Goal: Information Seeking & Learning: Learn about a topic

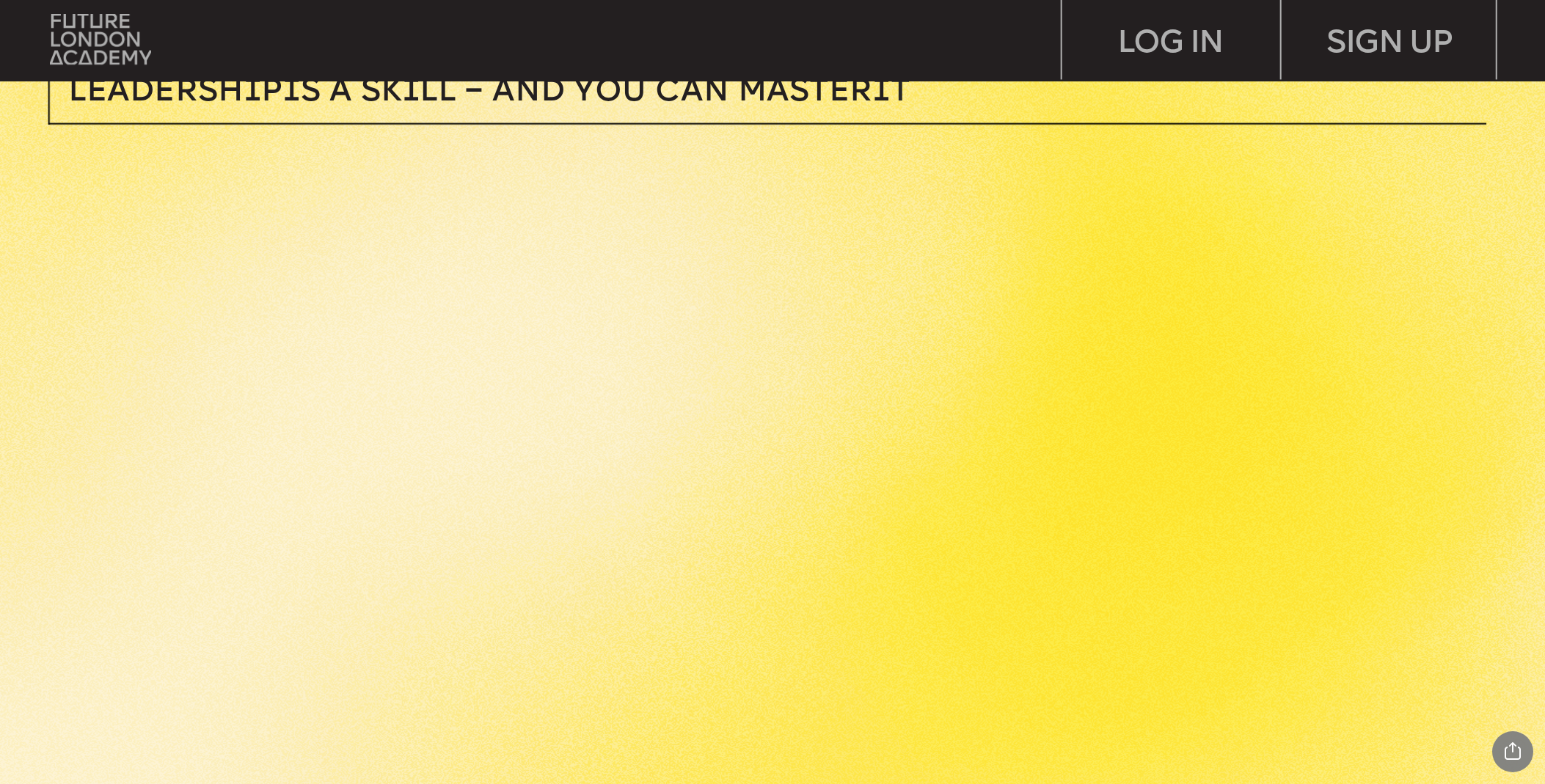
scroll to position [876, 0]
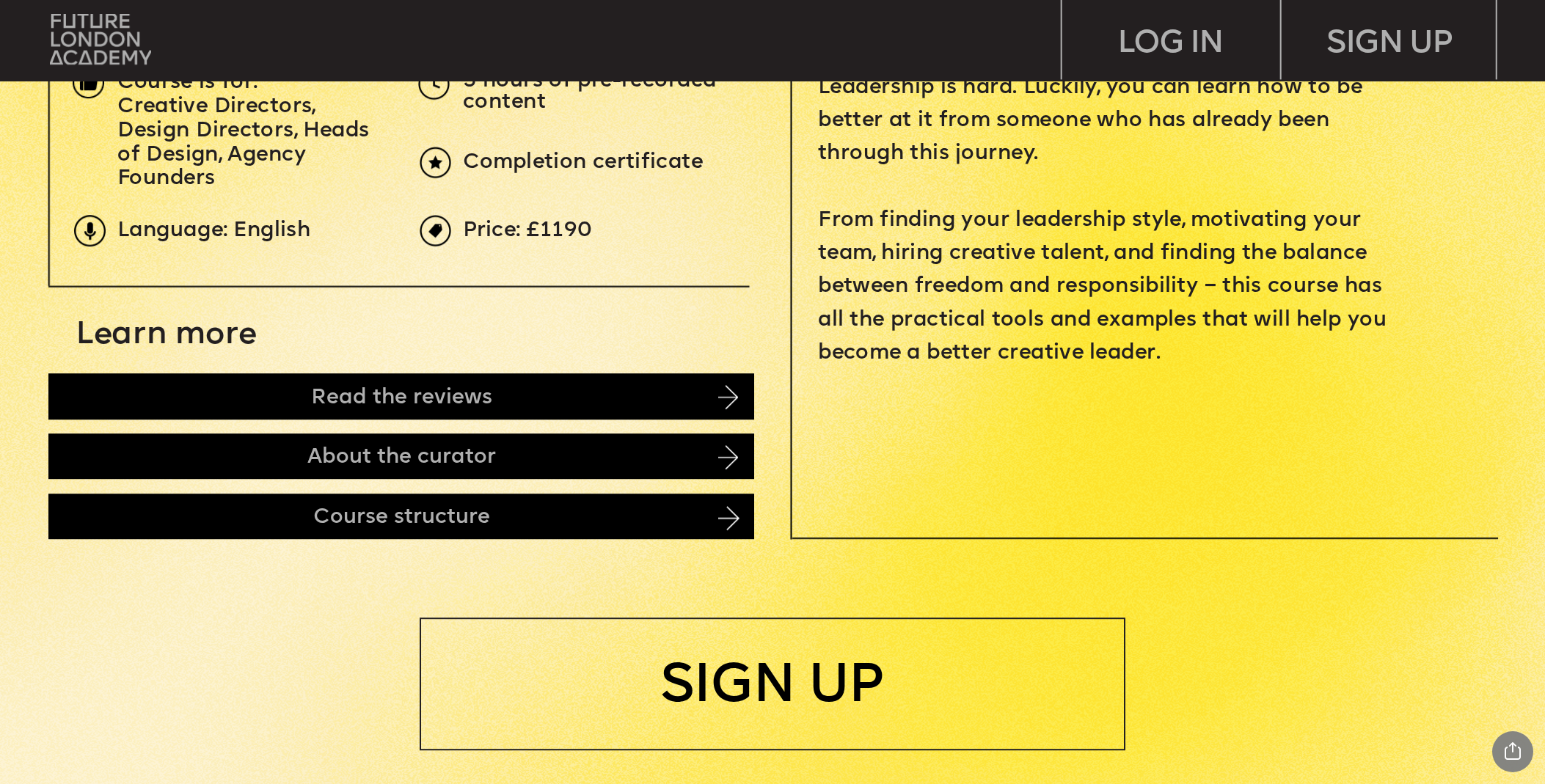
click at [723, 398] on img at bounding box center [727, 397] width 20 height 25
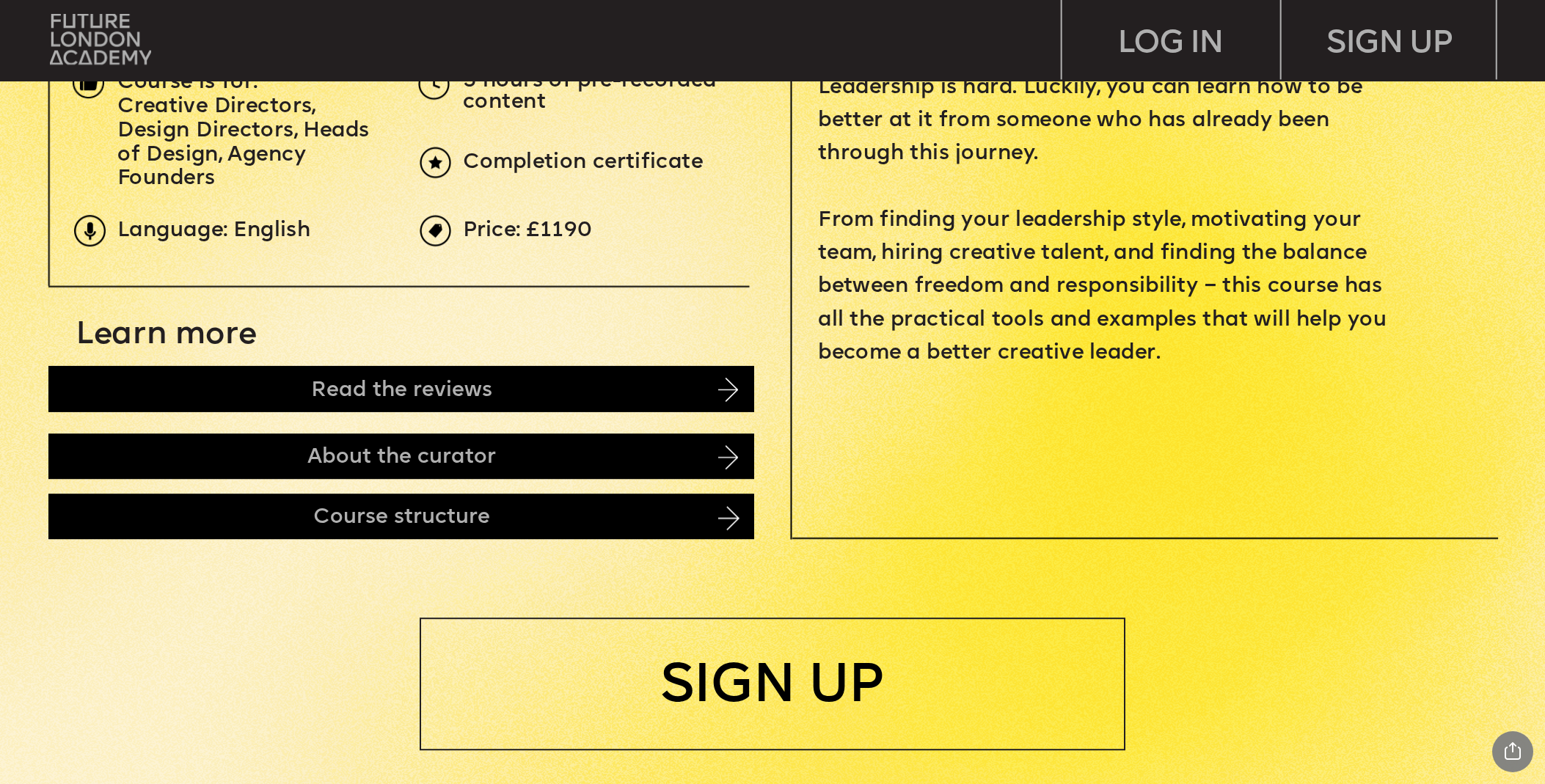
click at [724, 388] on img at bounding box center [727, 390] width 20 height 25
click at [628, 398] on div "Read the reviews" at bounding box center [402, 389] width 707 height 47
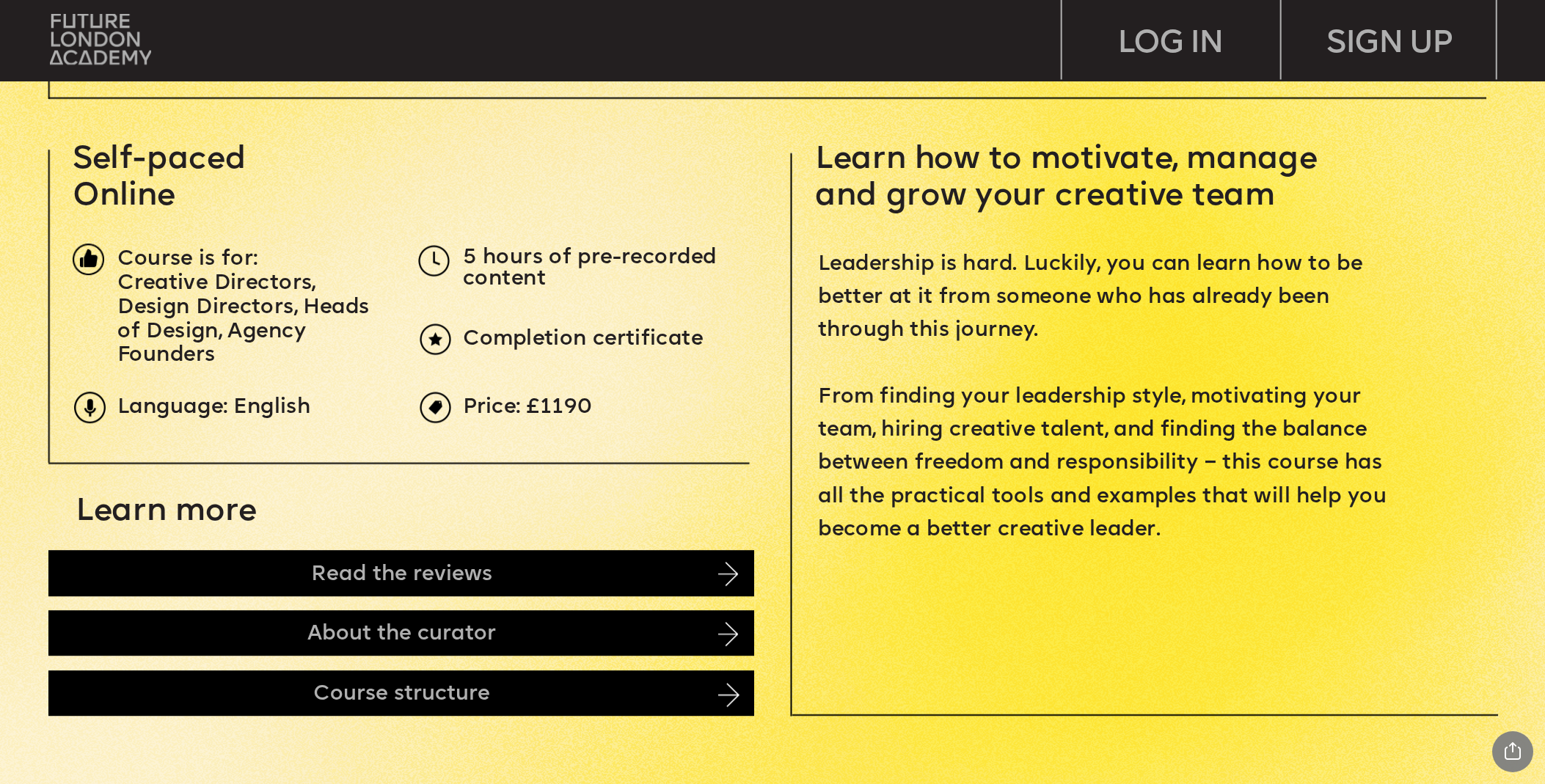
scroll to position [1005, 0]
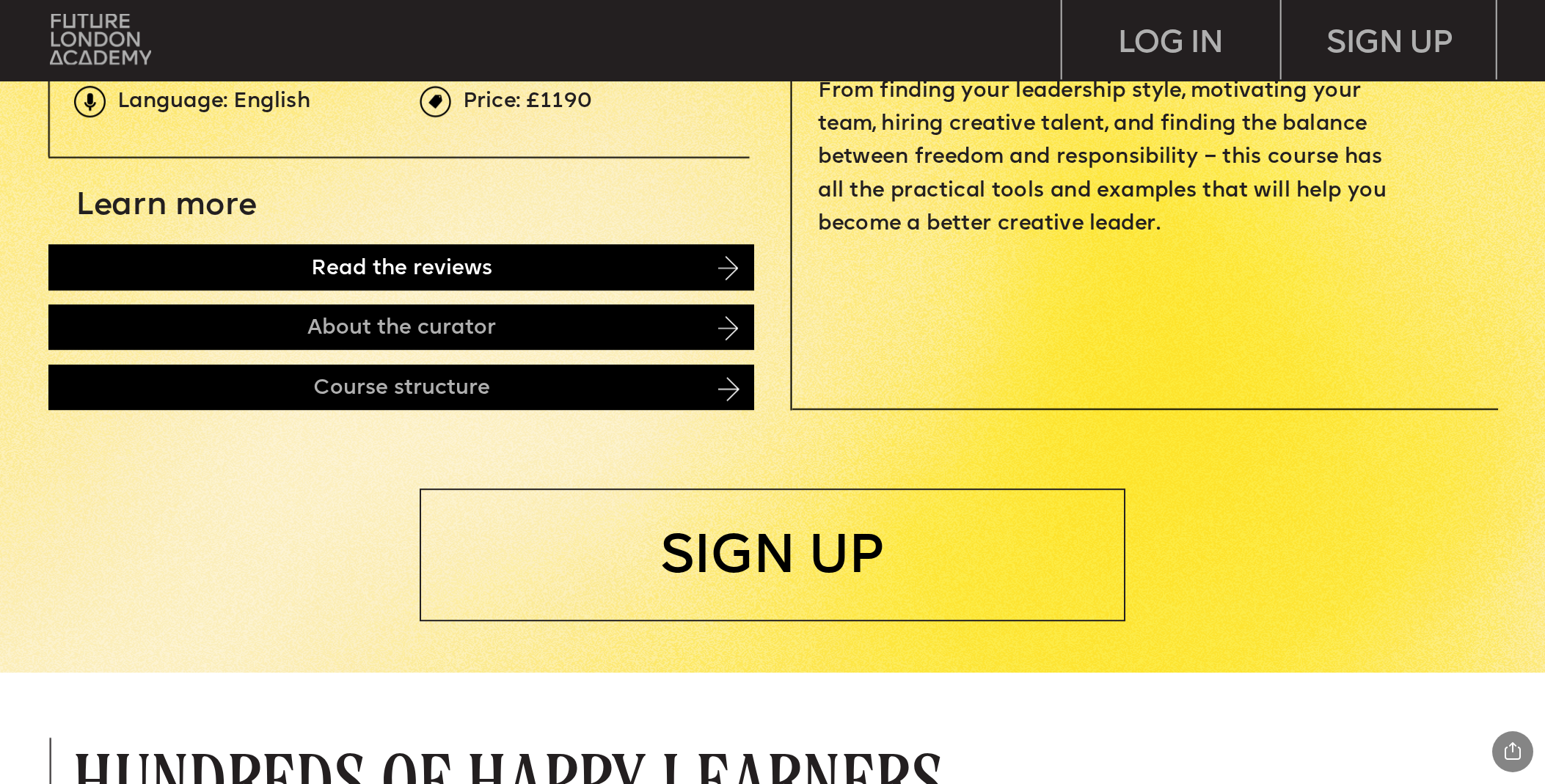
click at [711, 265] on div "Read the reviews" at bounding box center [402, 267] width 707 height 47
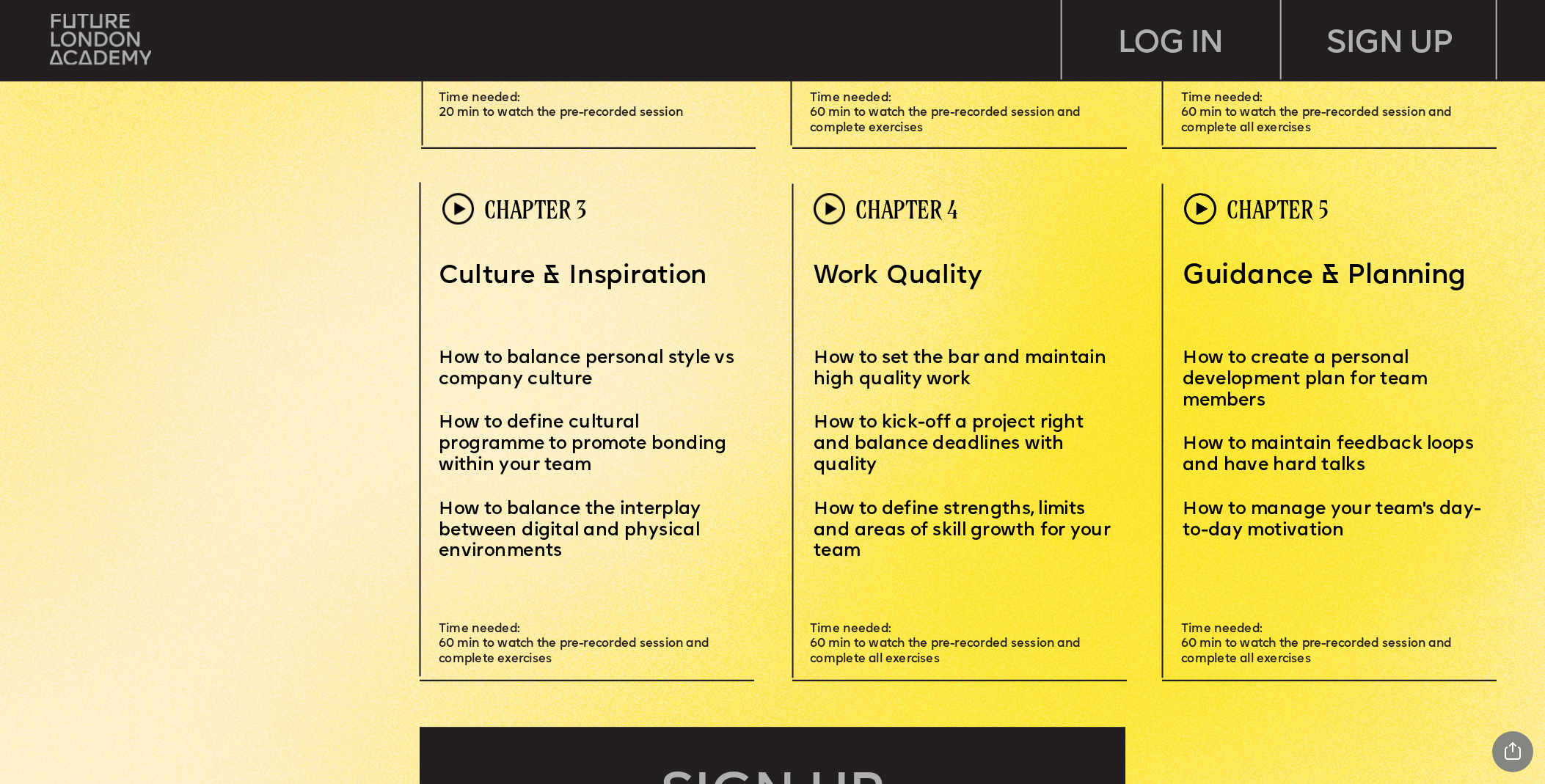
scroll to position [5677, 0]
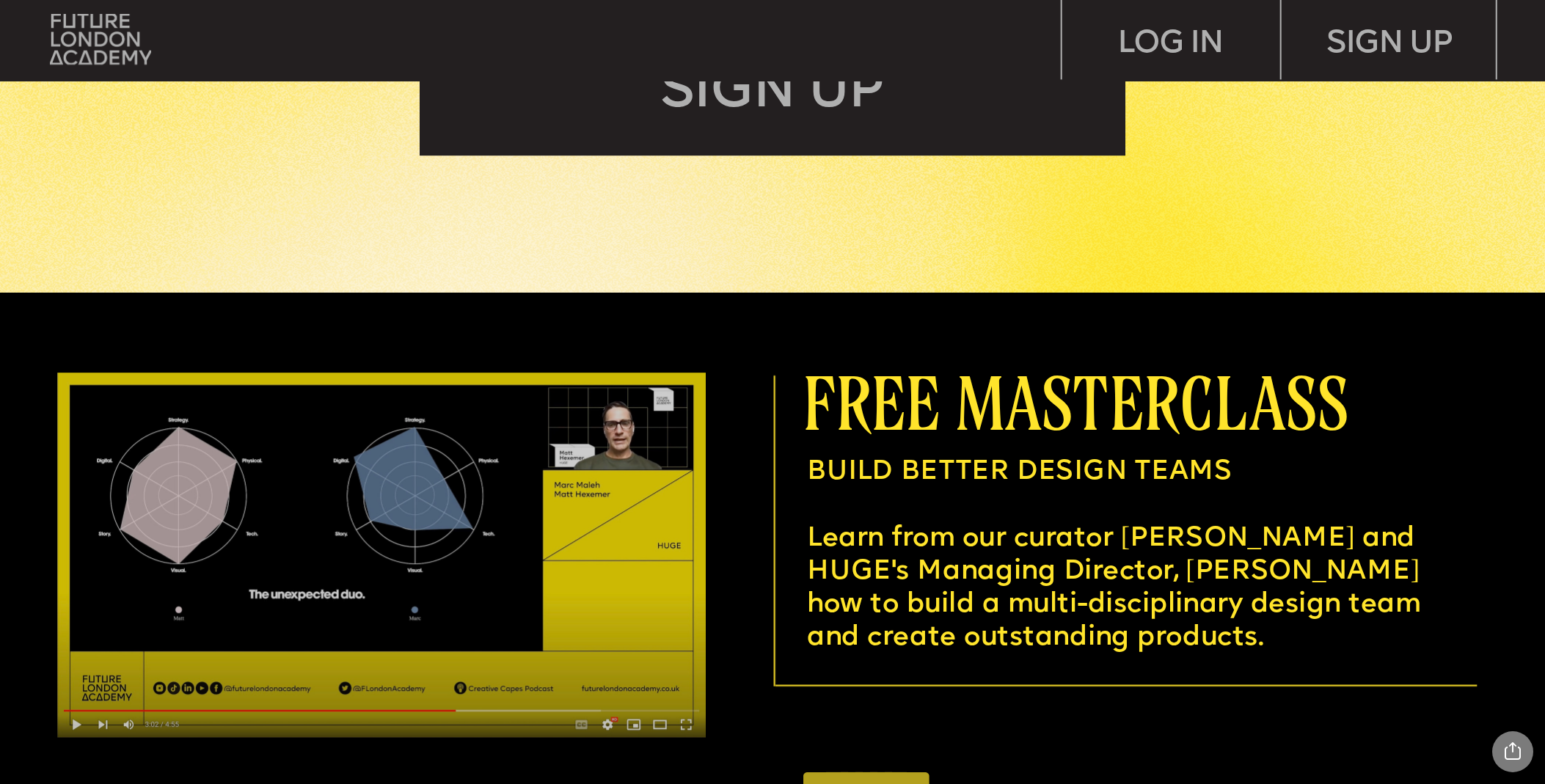
click at [78, 725] on img at bounding box center [381, 554] width 649 height 365
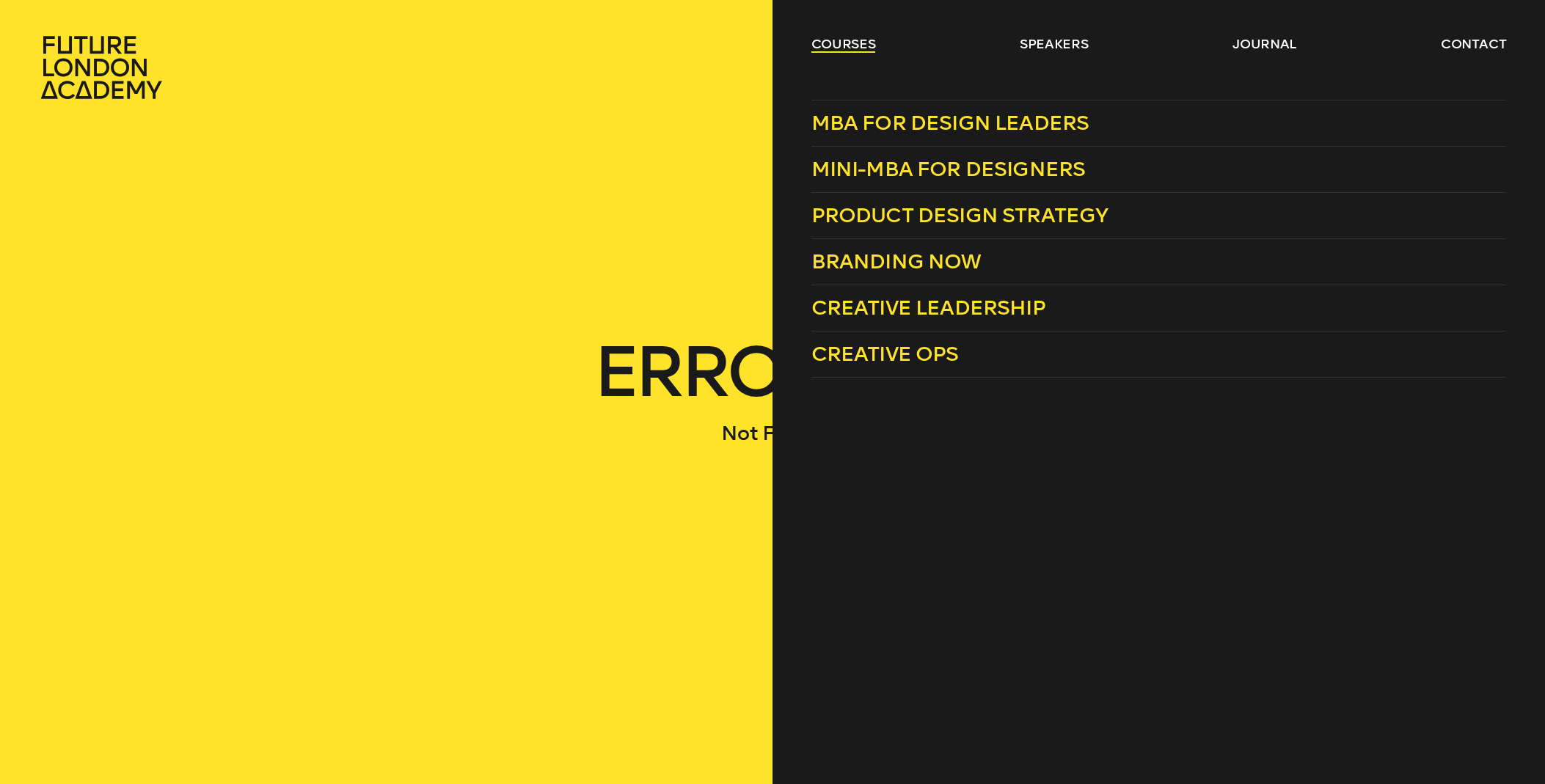
click at [849, 46] on link "courses" at bounding box center [843, 44] width 64 height 17
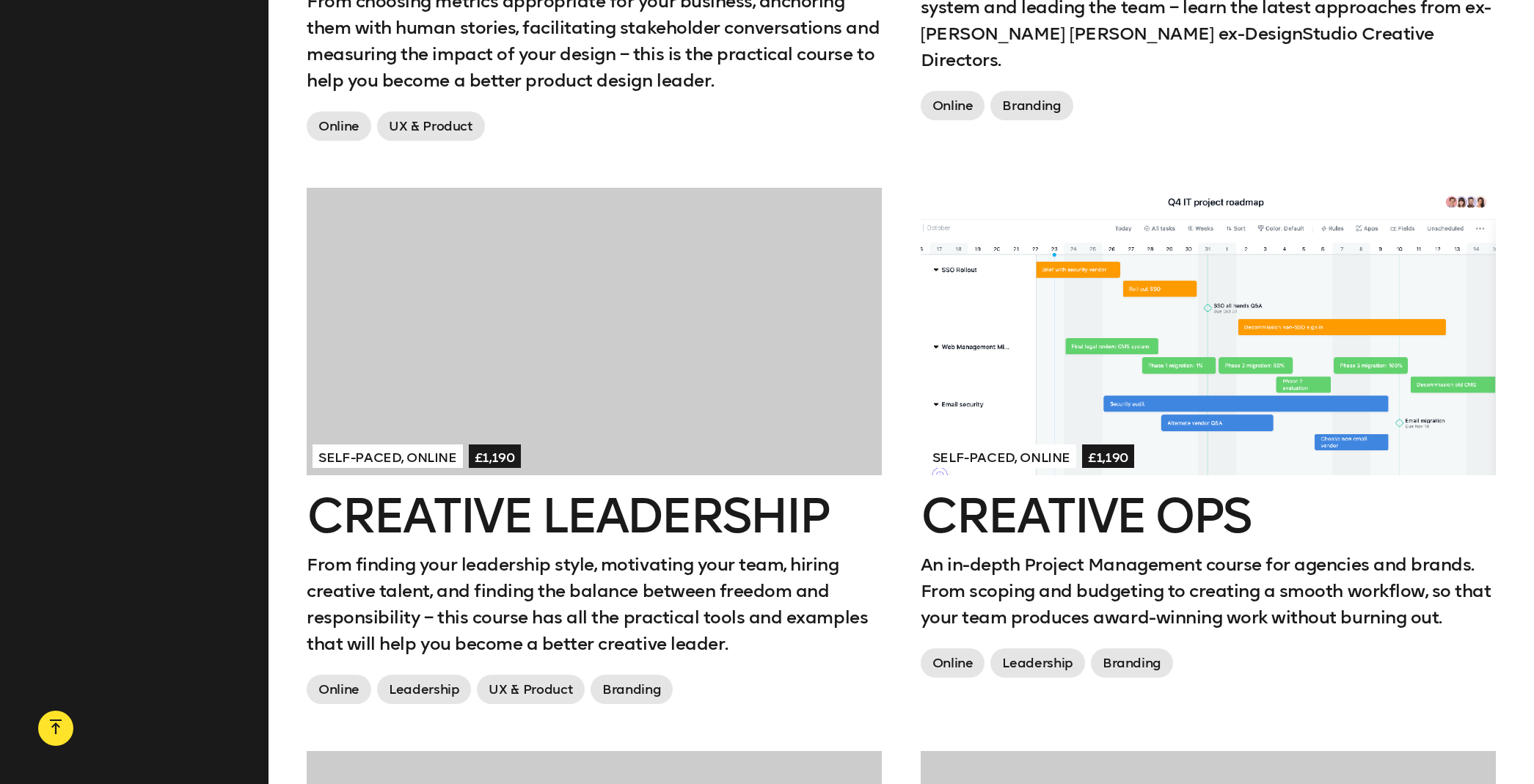
scroll to position [1842, 0]
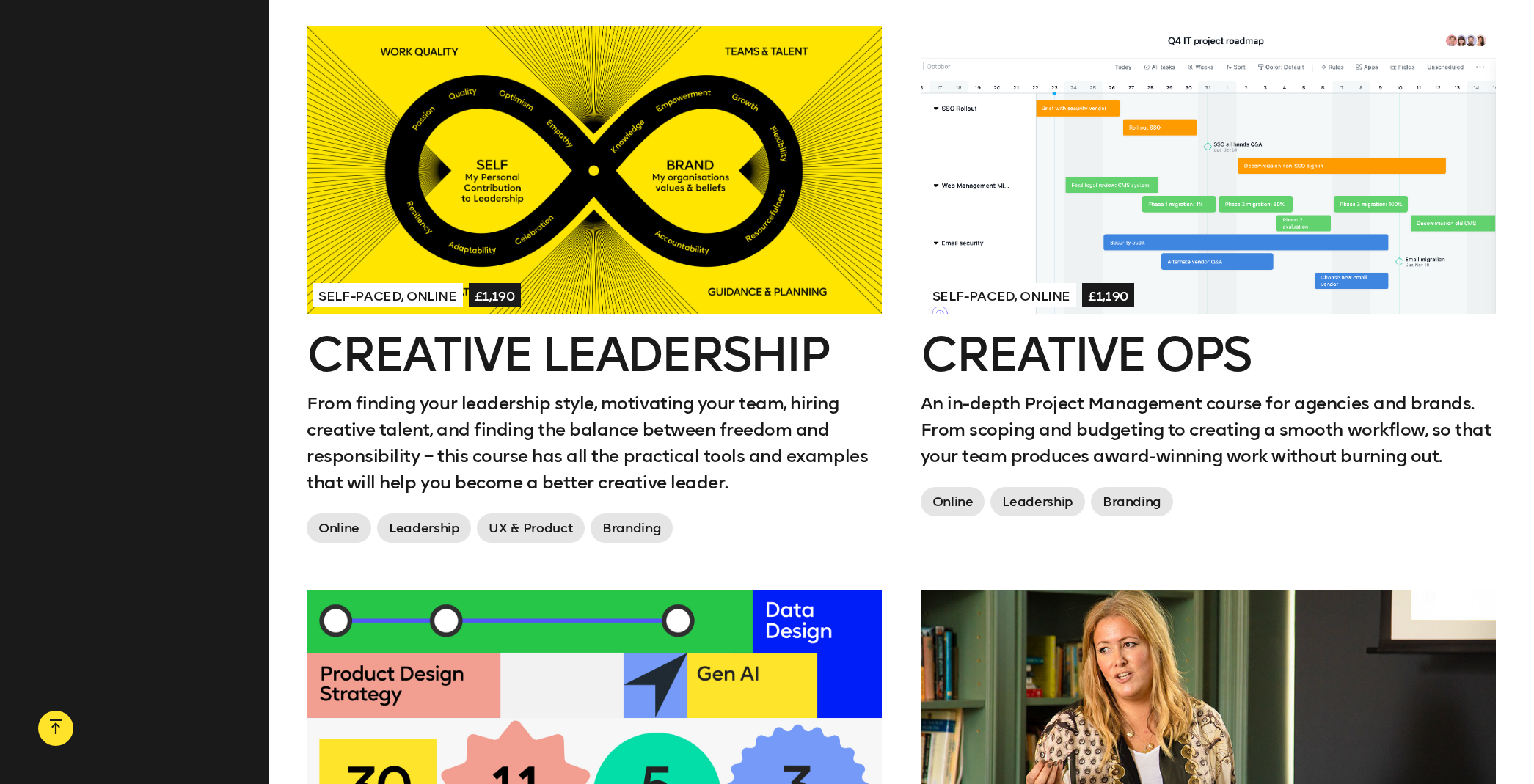
click at [550, 337] on h2 "Creative Leadership" at bounding box center [594, 355] width 575 height 47
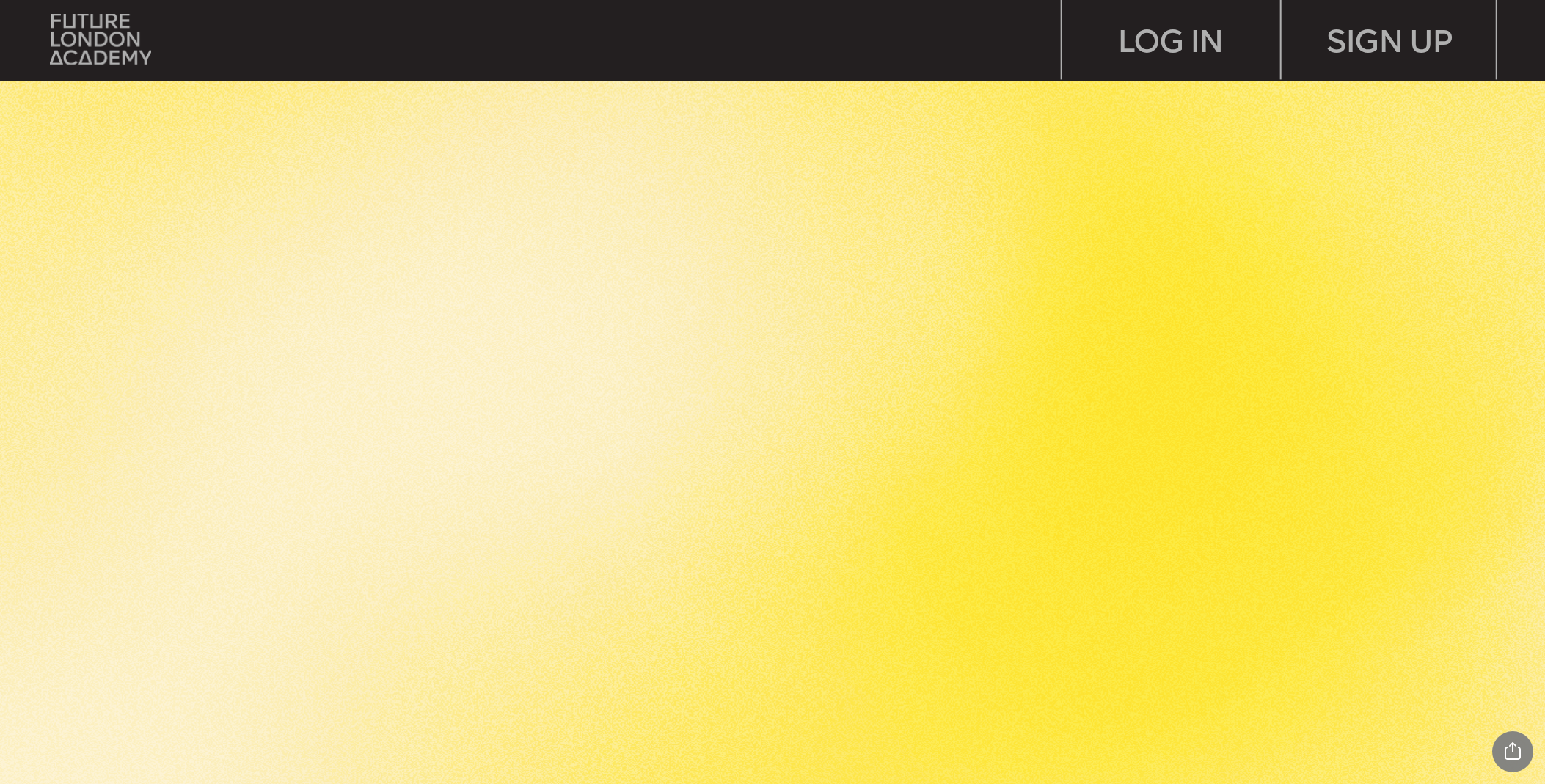
scroll to position [698, 0]
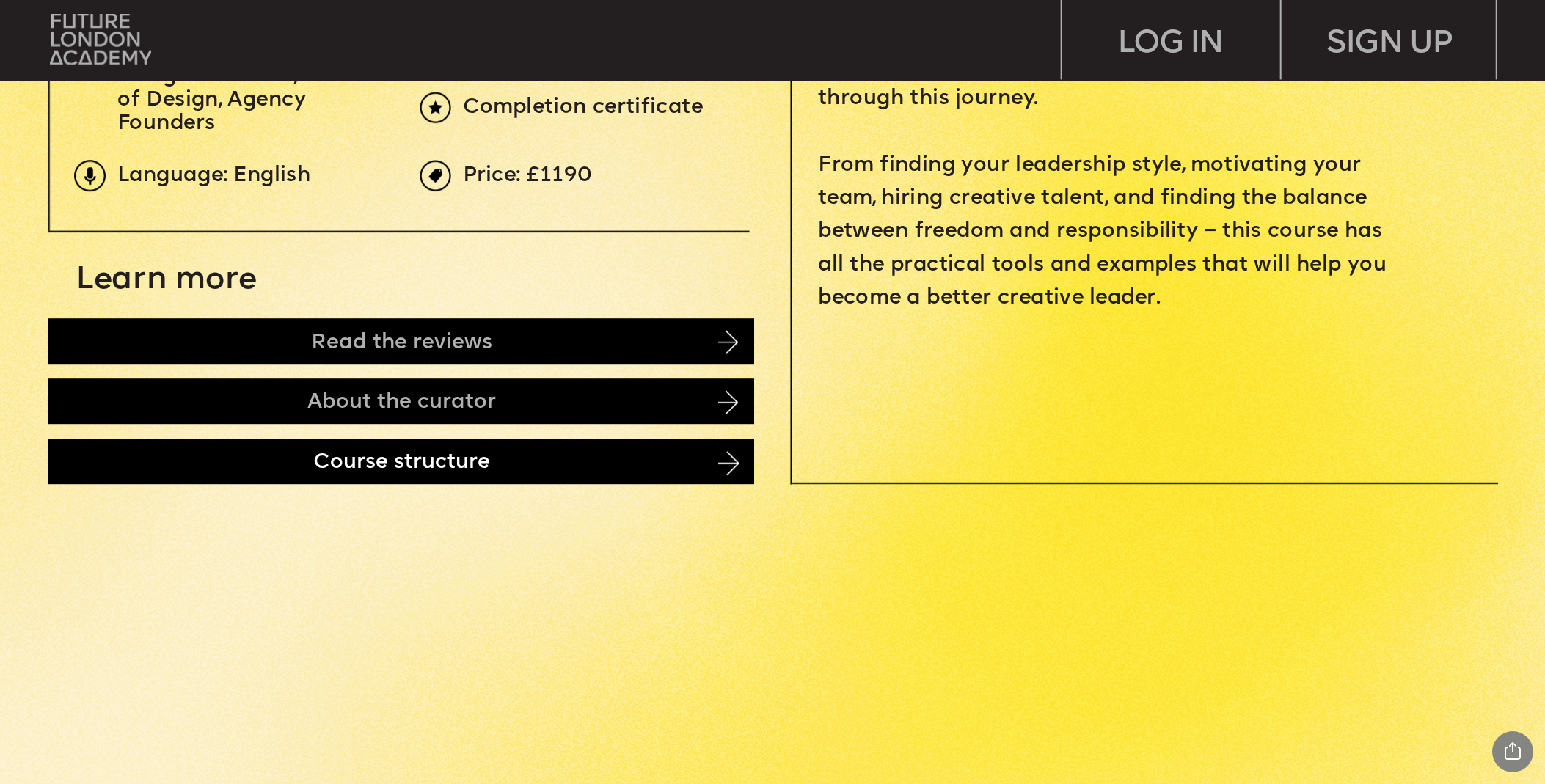
click at [713, 459] on div "Course structure" at bounding box center [402, 461] width 707 height 45
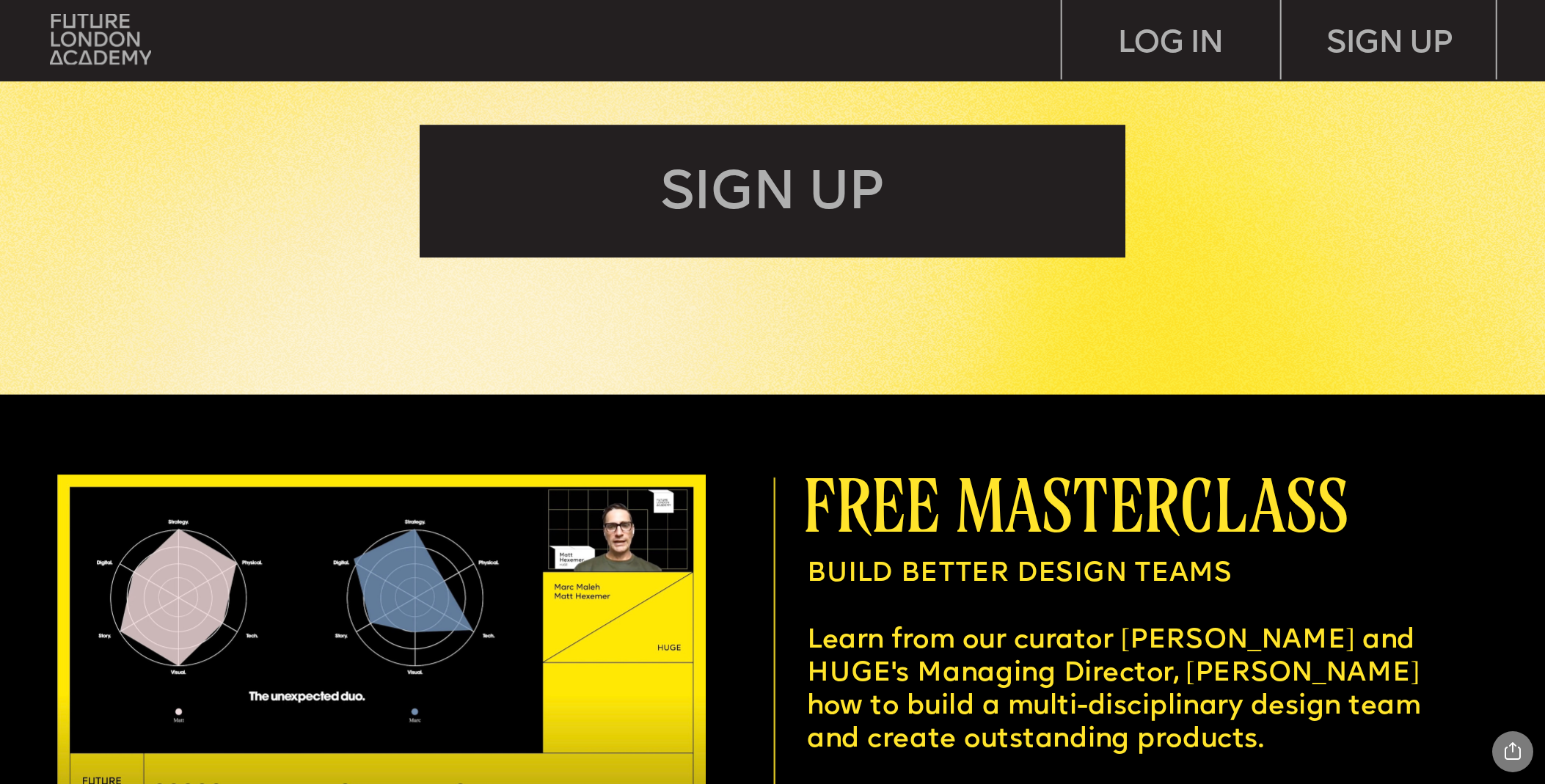
scroll to position [5858, 0]
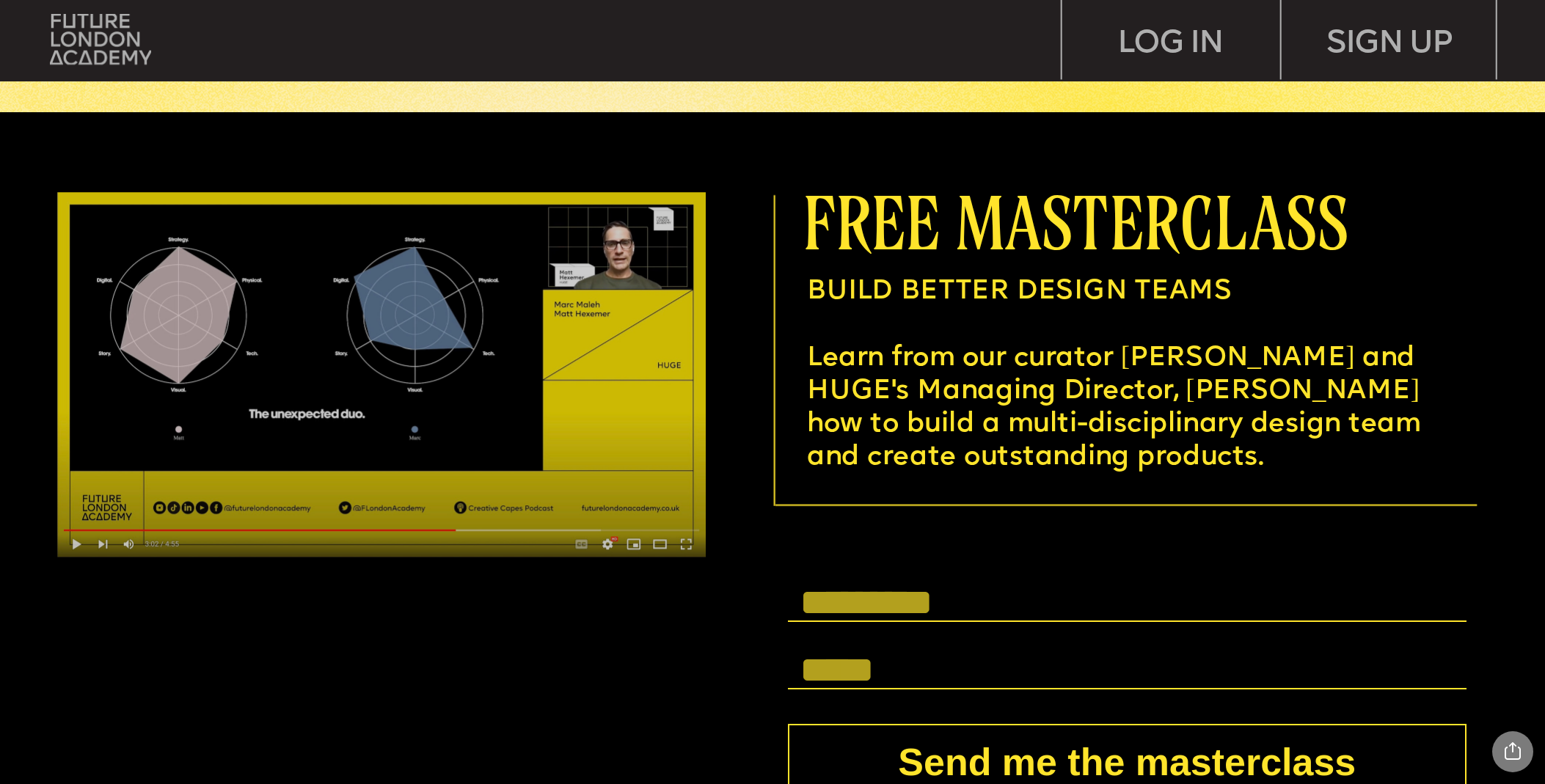
click at [74, 542] on img at bounding box center [381, 375] width 649 height 365
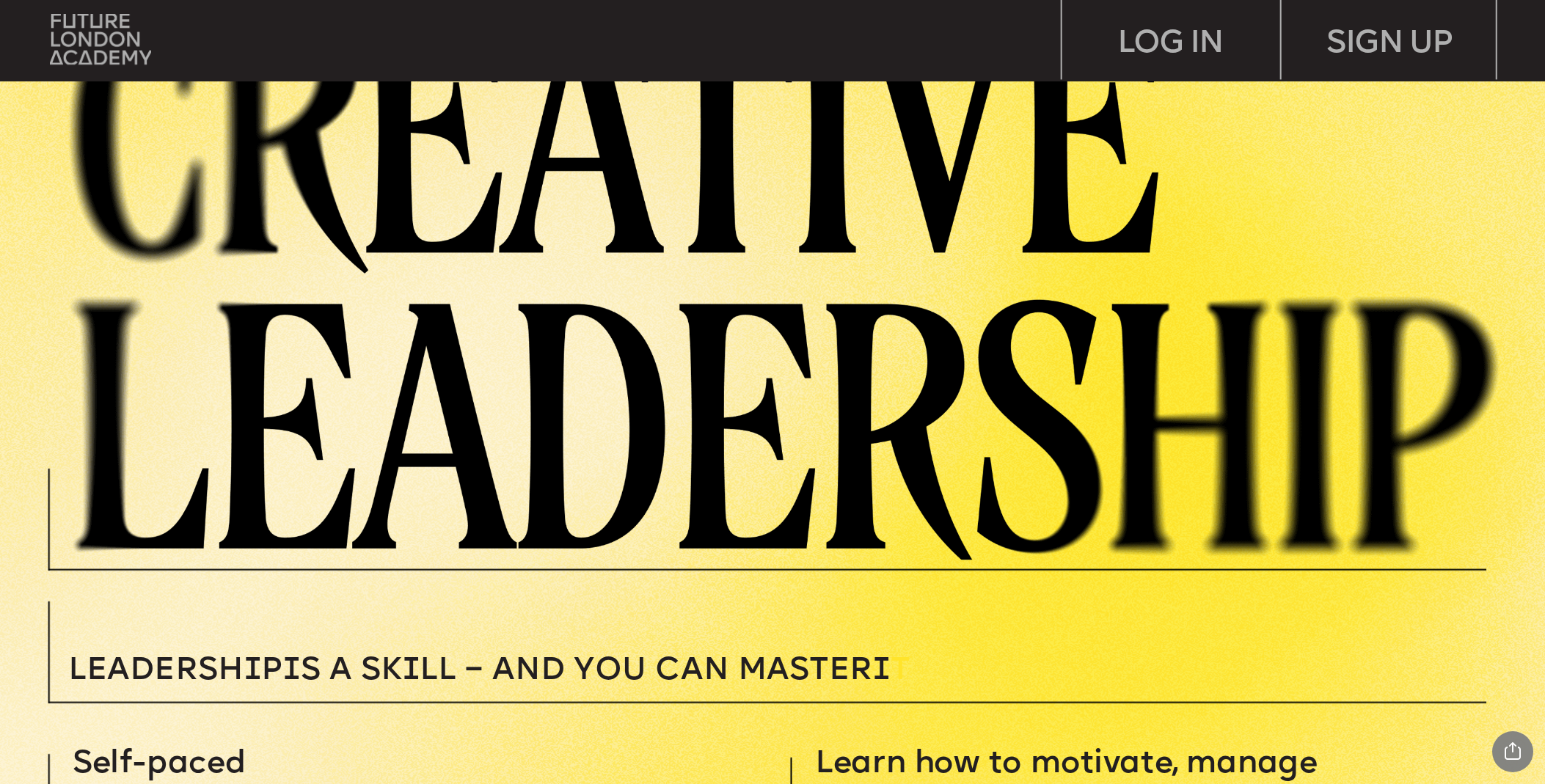
scroll to position [0, 0]
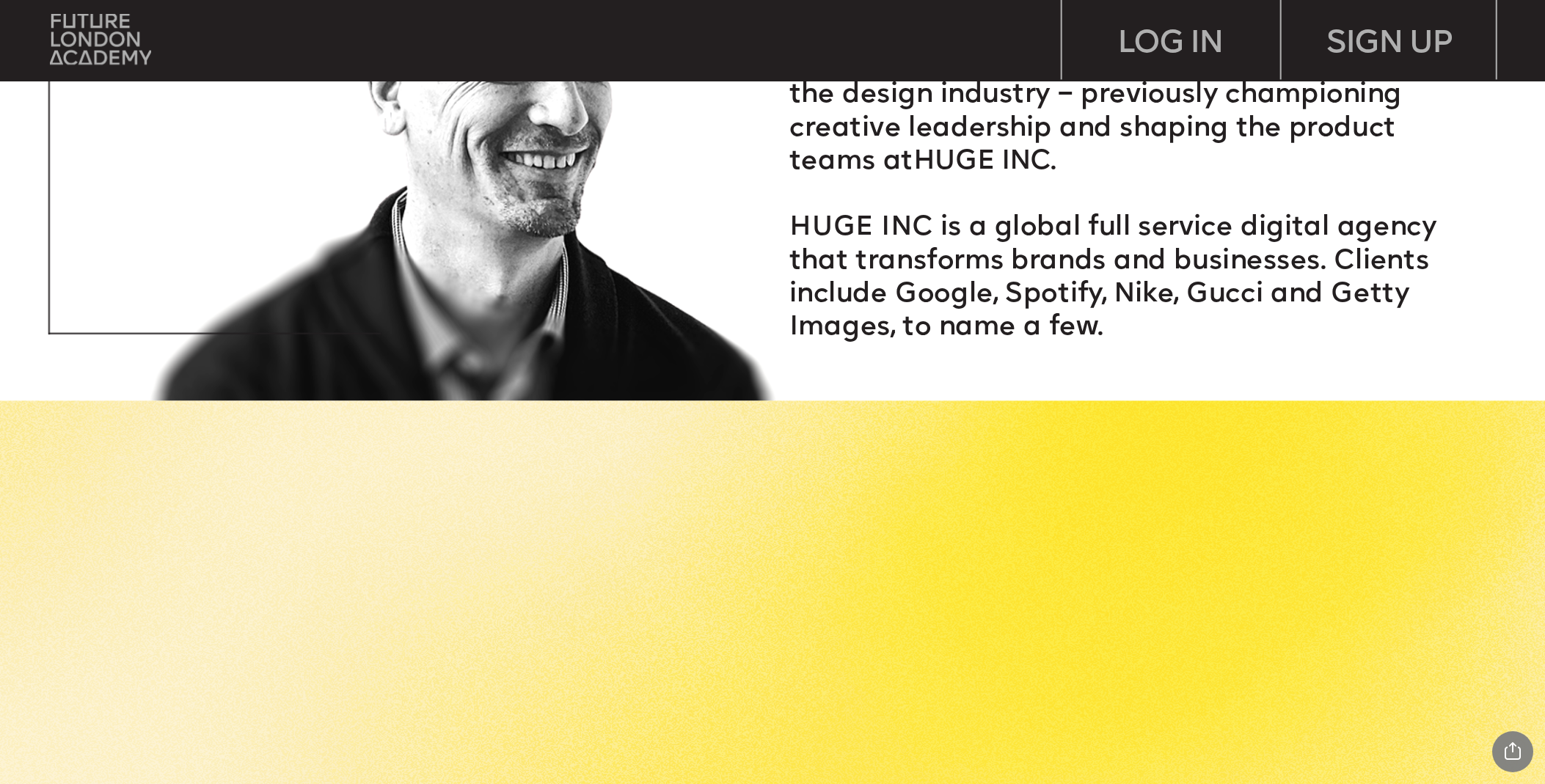
click at [813, 295] on span "HUGE INC is a global full service digital agency that transforms brands and bus…" at bounding box center [1116, 279] width 655 height 127
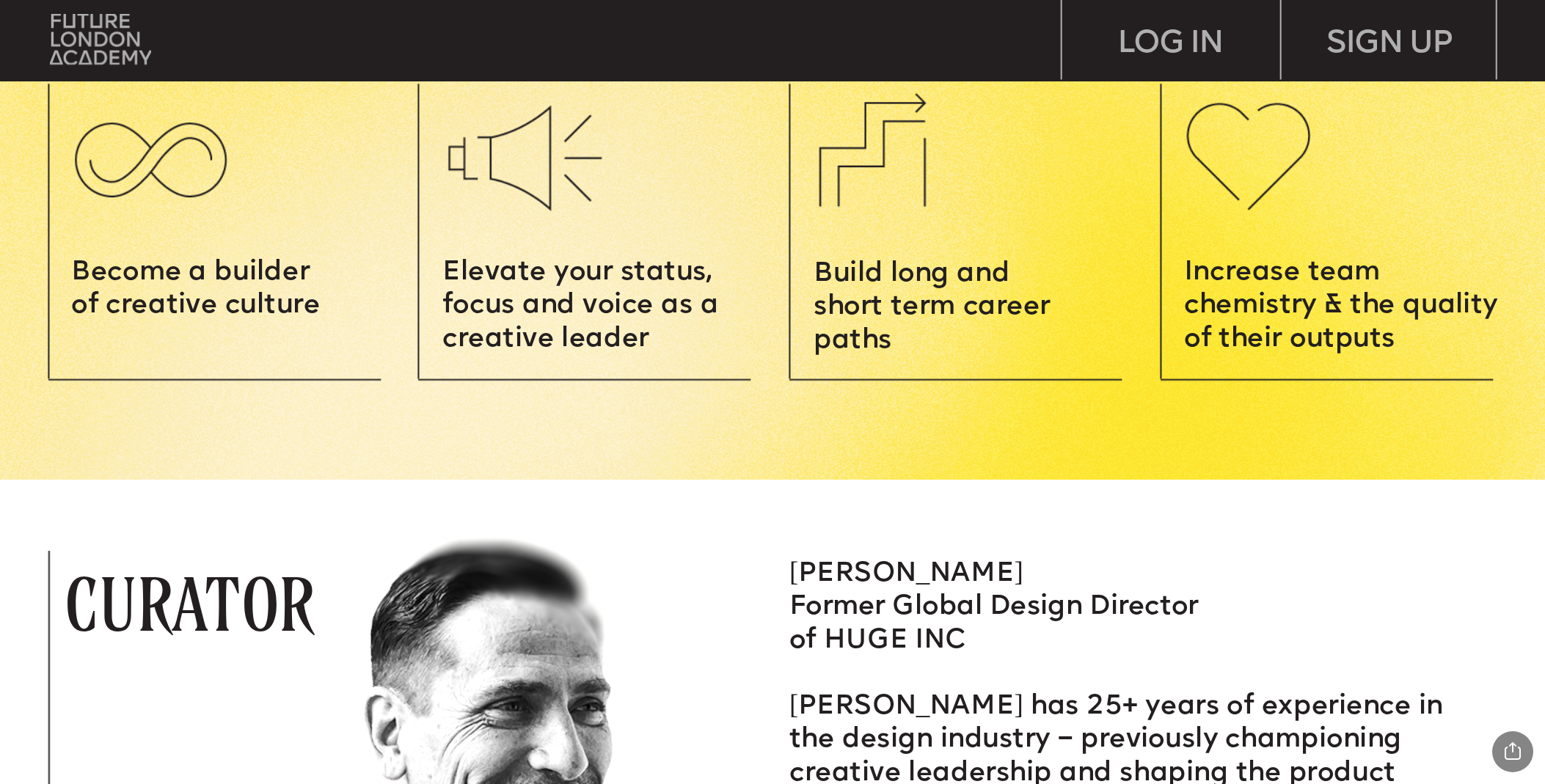
scroll to position [2836, 0]
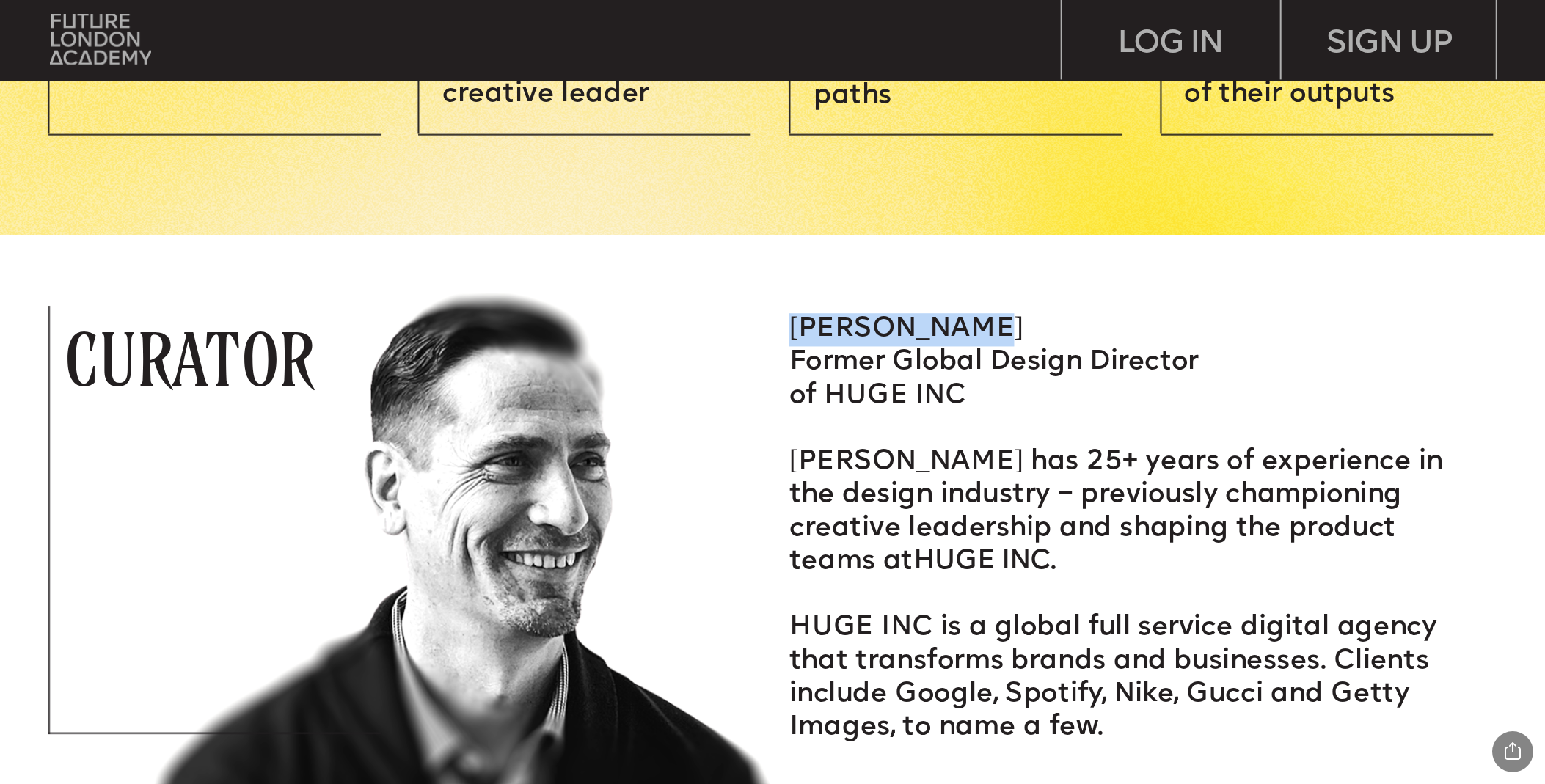
drag, startPoint x: 795, startPoint y: 322, endPoint x: 1032, endPoint y: 329, distance: 237.1
click at [1032, 329] on p "MATT HEXEMER" at bounding box center [1137, 329] width 696 height 33
copy span "MATT HEXEMER"
